Goal: Transaction & Acquisition: Purchase product/service

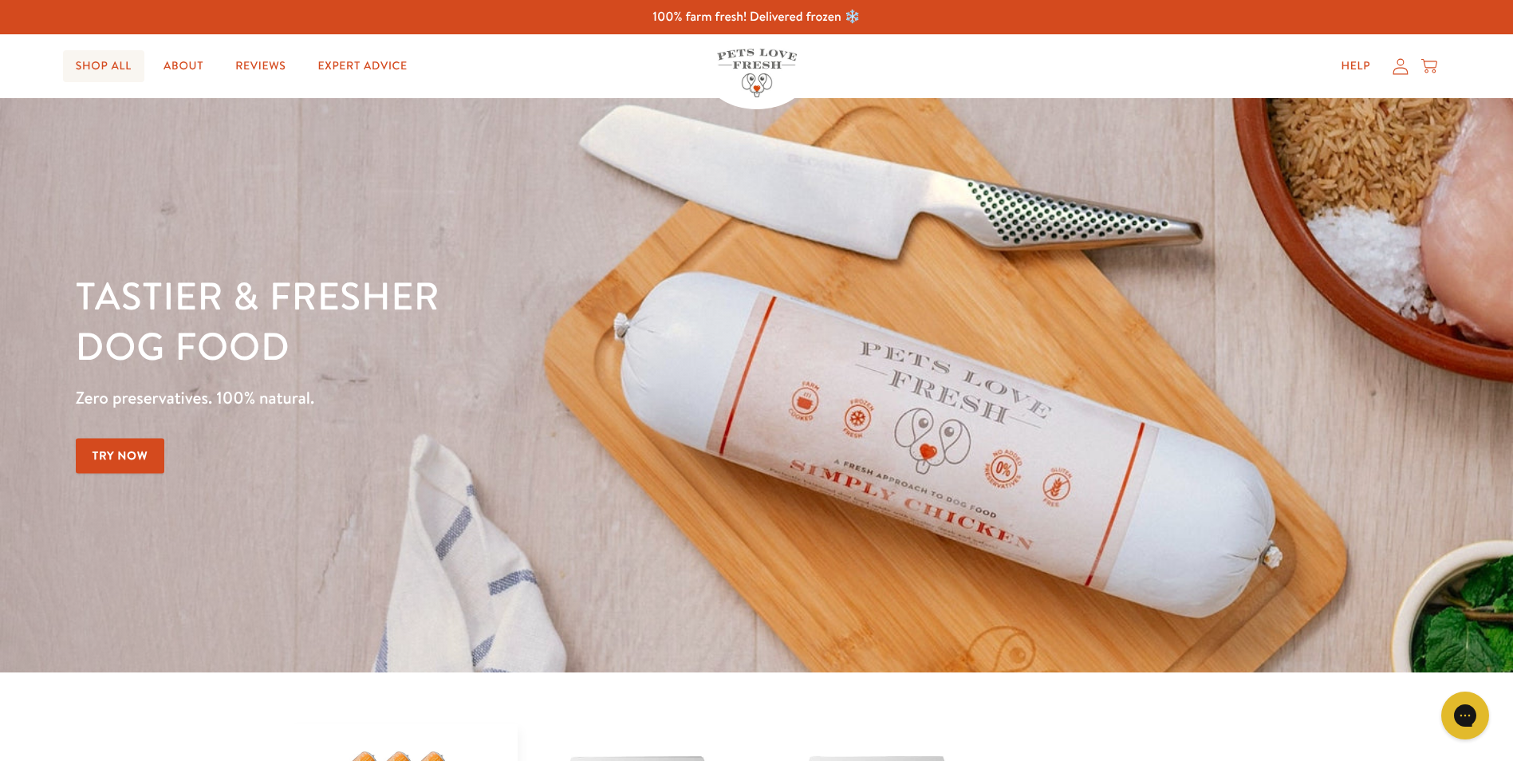
click at [125, 66] on link "Shop All" at bounding box center [103, 66] width 81 height 32
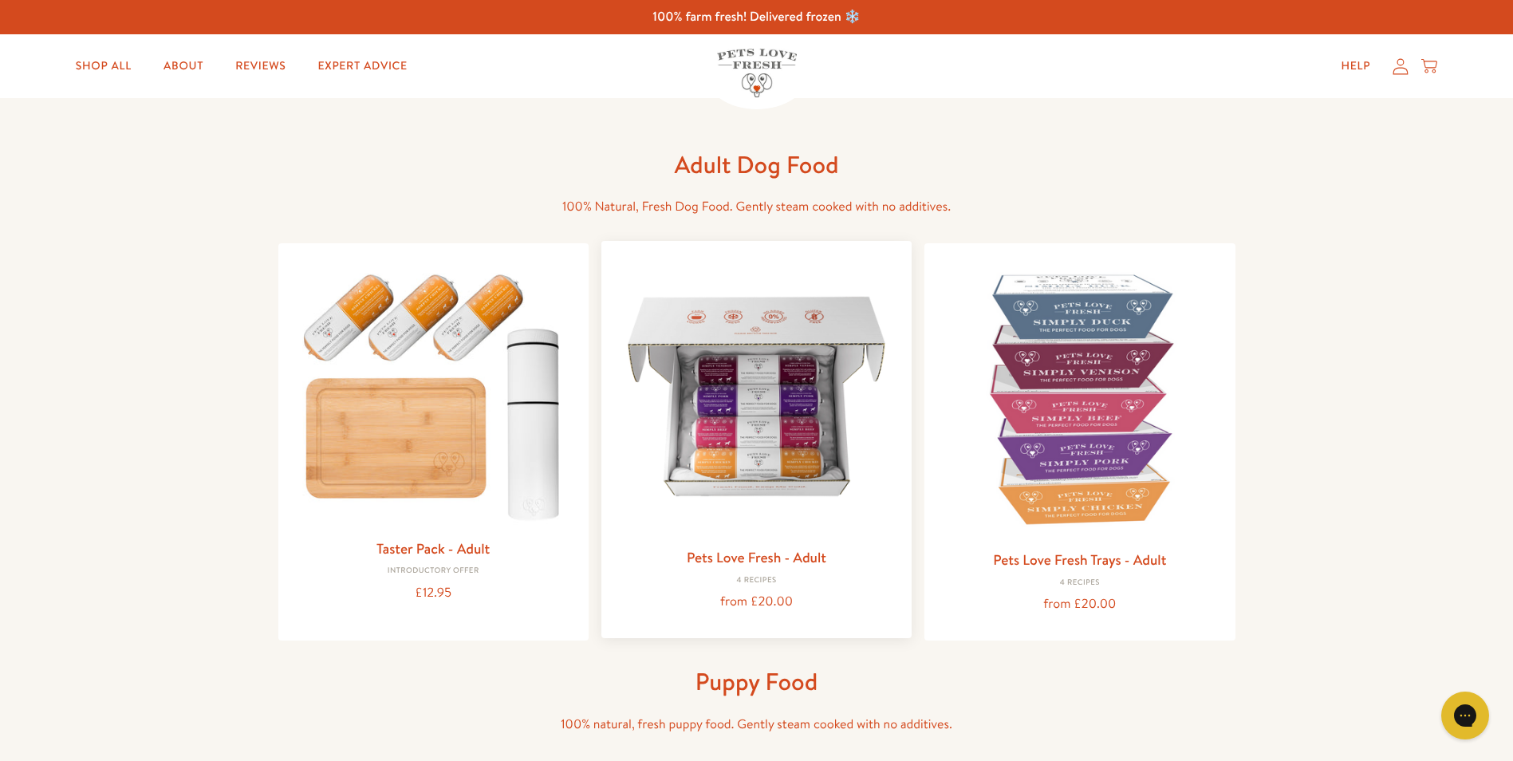
click at [762, 425] on img at bounding box center [756, 396] width 285 height 285
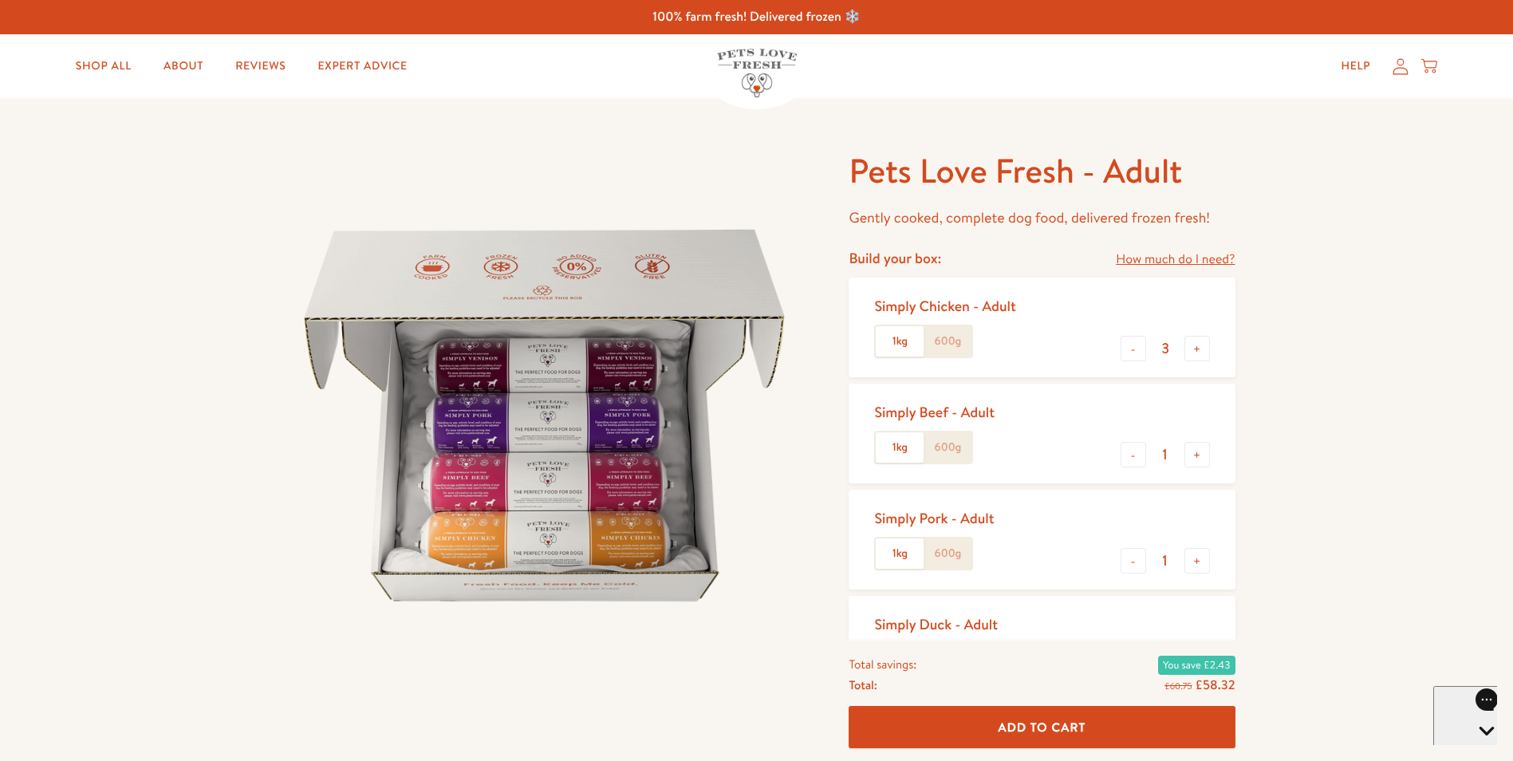
click at [1031, 727] on span "Add To Cart" at bounding box center [1043, 727] width 88 height 17
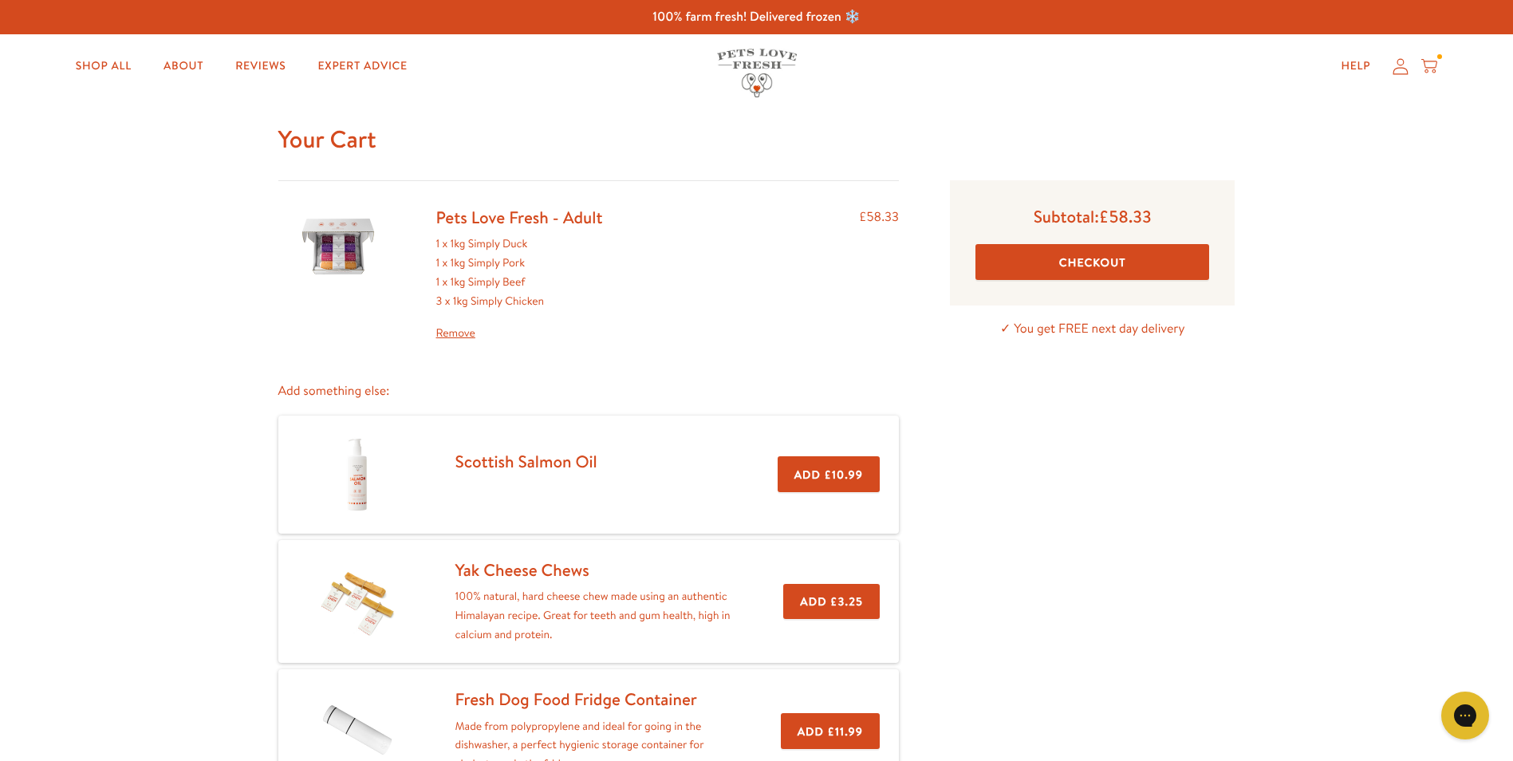
click at [1029, 262] on button "Checkout" at bounding box center [1092, 262] width 234 height 36
